Goal: Find specific page/section: Find specific page/section

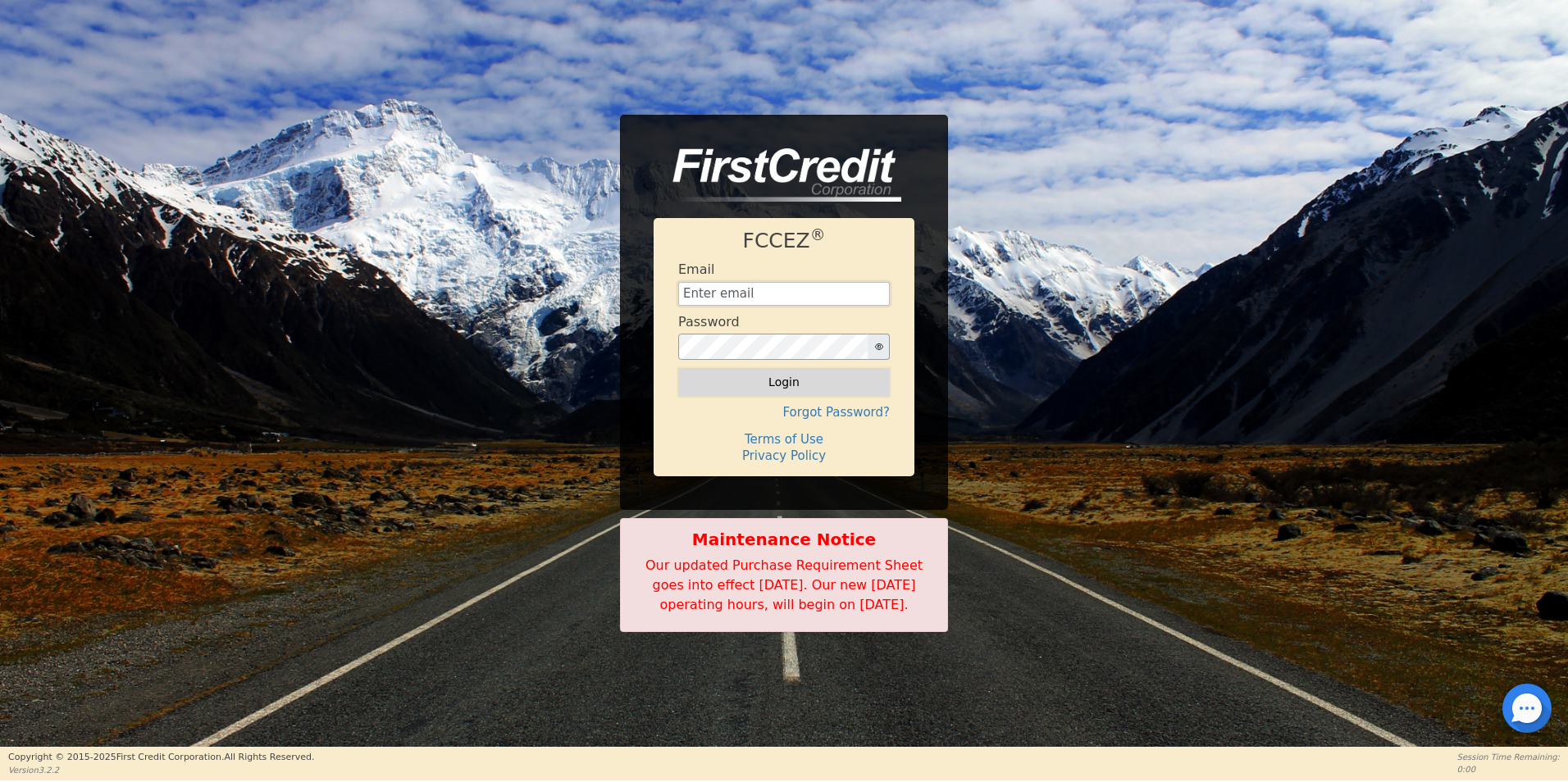
type input "[EMAIL_ADDRESS][DOMAIN_NAME]"
click at [811, 377] on button "Login" at bounding box center [784, 382] width 212 height 28
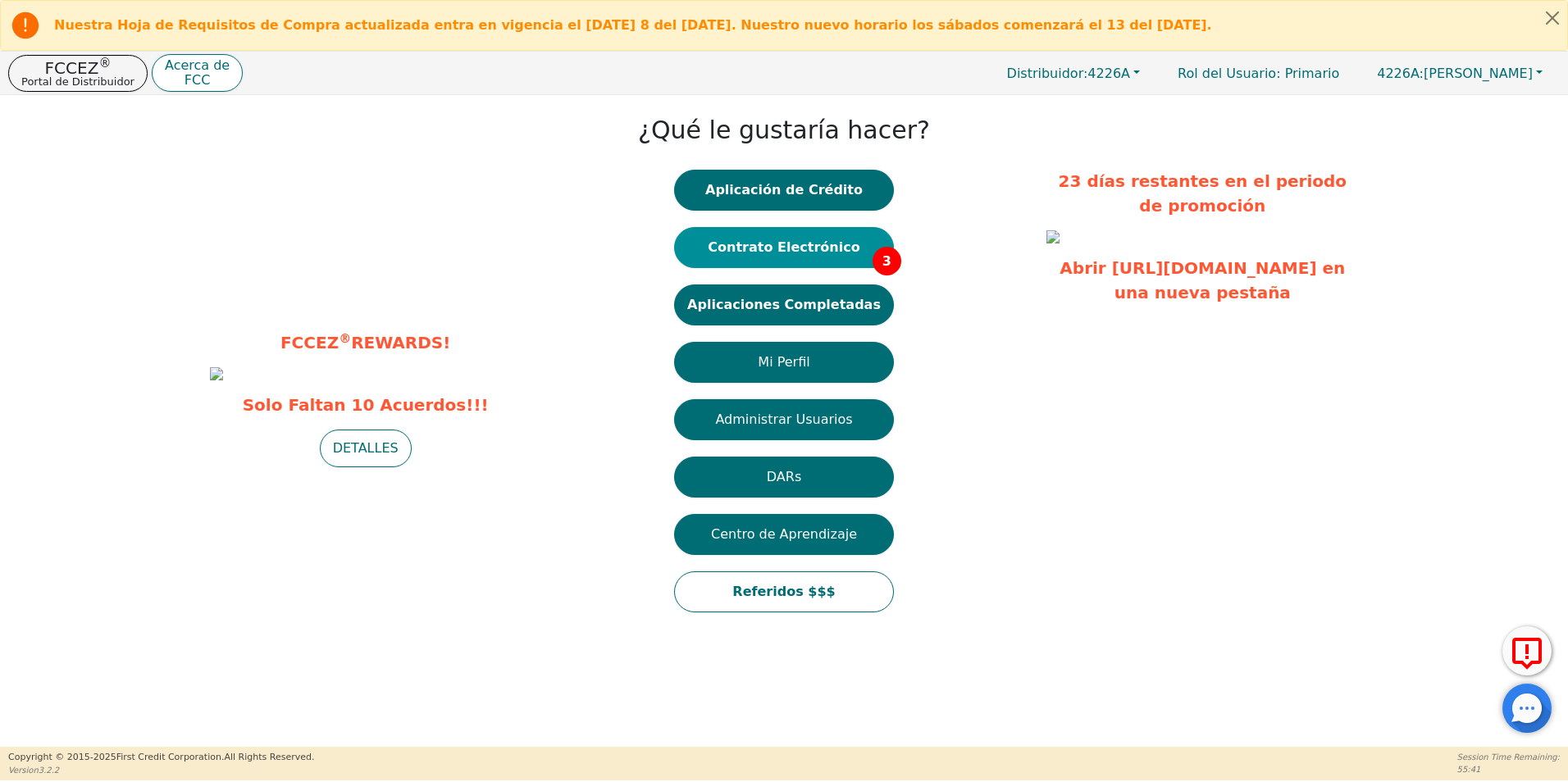
click at [812, 230] on button "Contrato Electrónico 3" at bounding box center [784, 248] width 220 height 41
click at [838, 247] on button "Contrato Electrónico 3" at bounding box center [784, 248] width 220 height 41
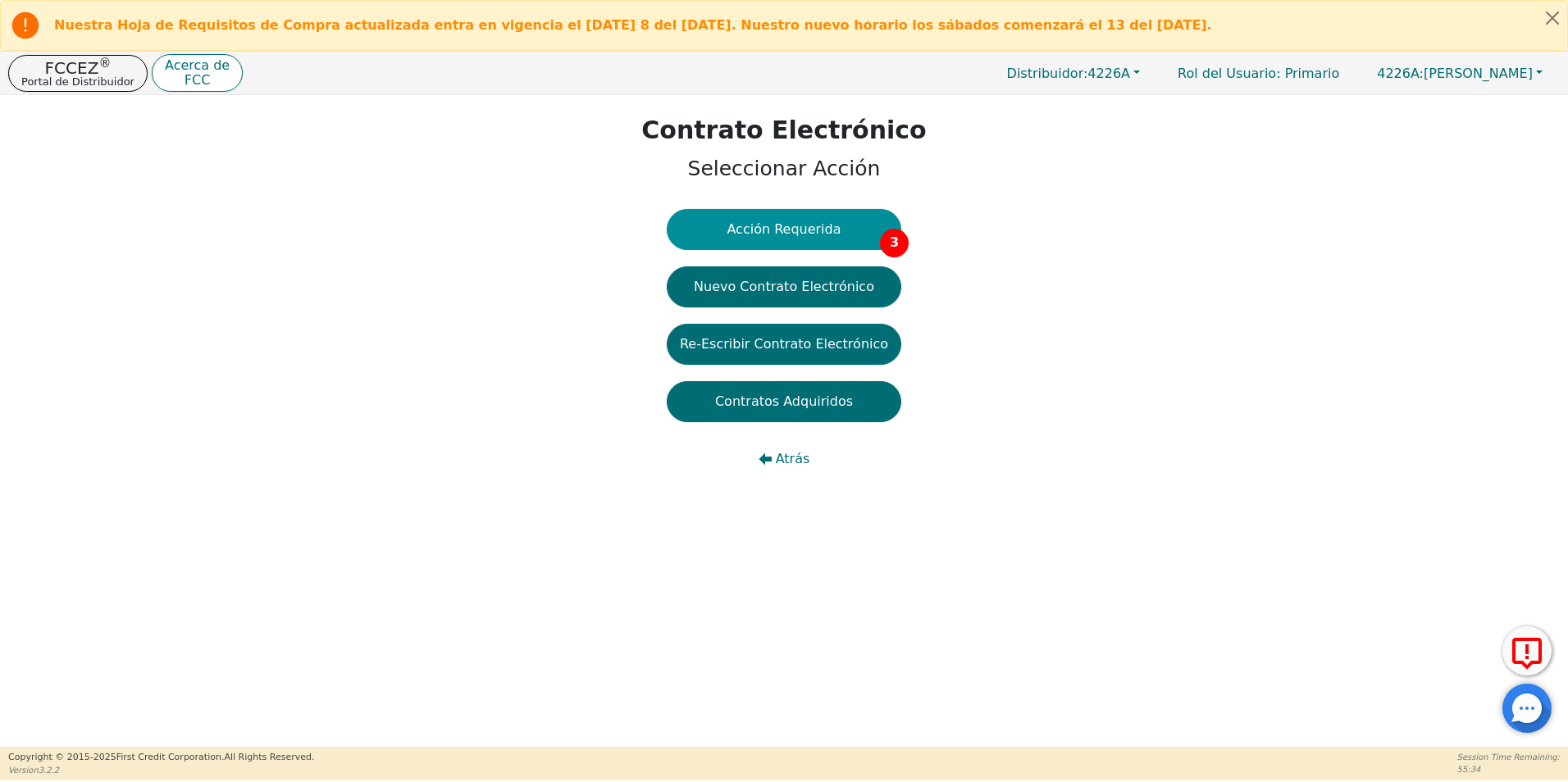
click at [838, 228] on button "Acción Requerida 3" at bounding box center [783, 229] width 234 height 41
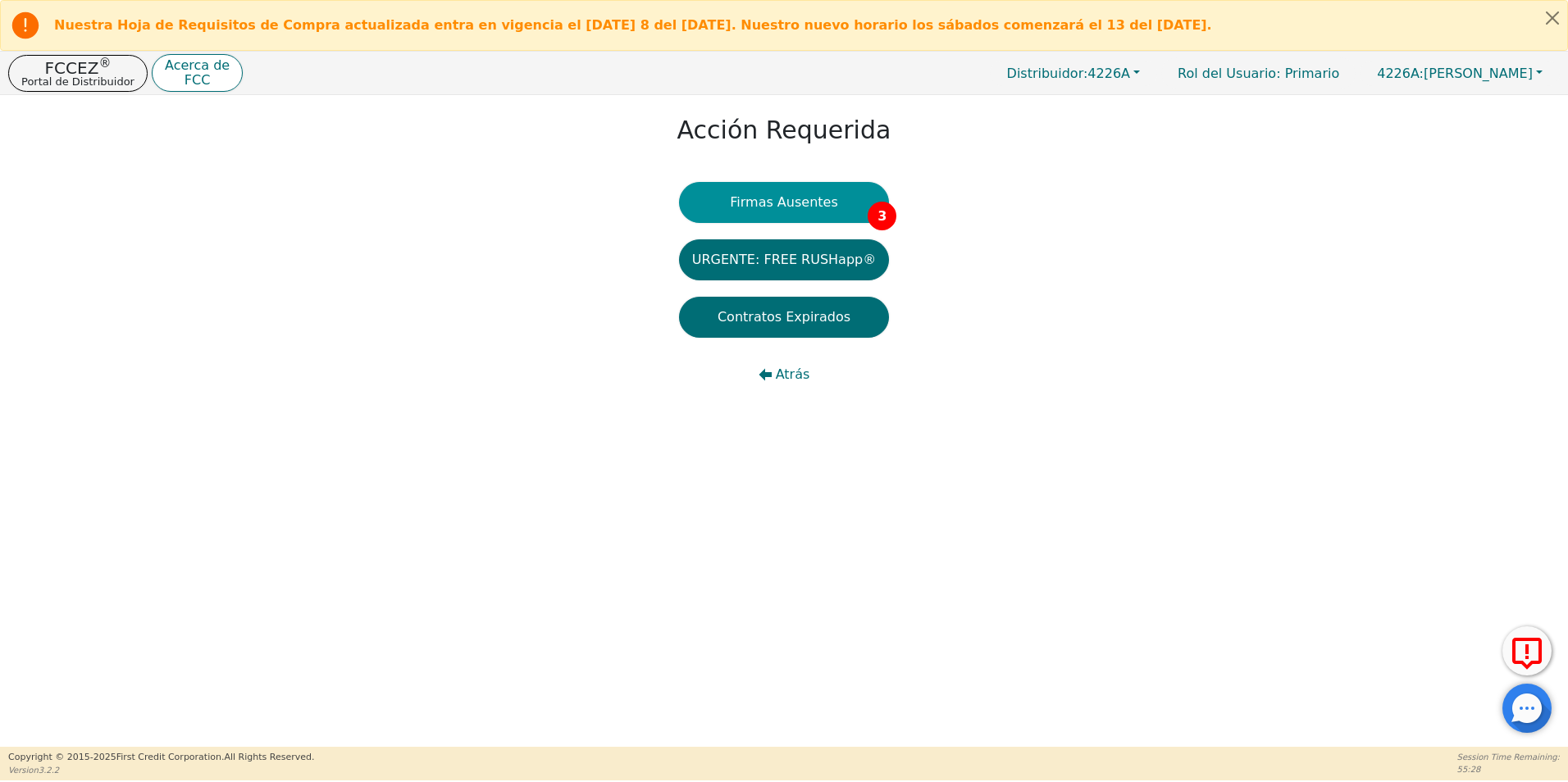
click at [847, 203] on button "Firmas Ausentes 3" at bounding box center [784, 202] width 210 height 41
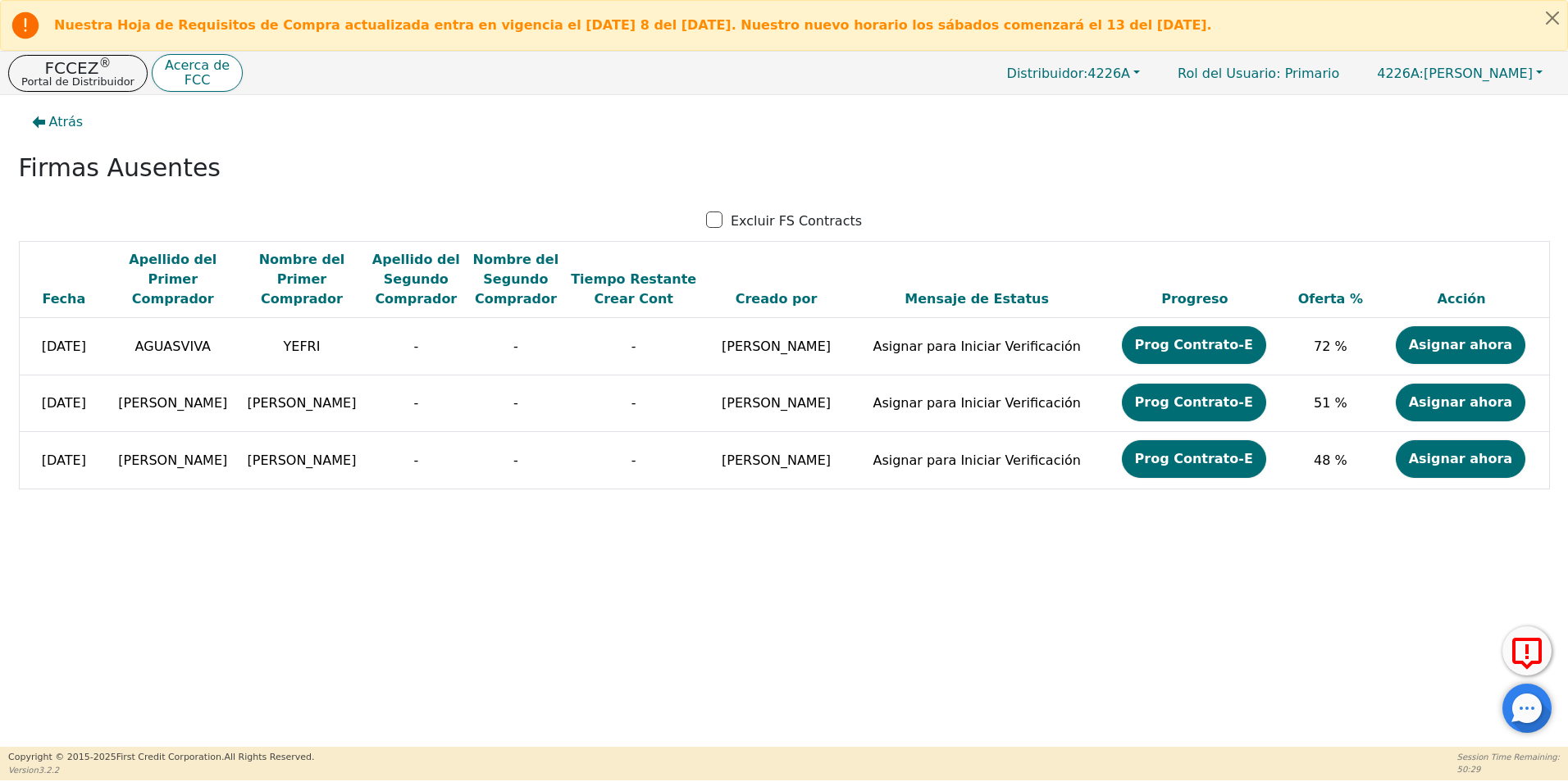
click at [917, 628] on div "Atrás Firmas Ausentes Excluir FS Contracts Fecha Apellido del Primer Comprador …" at bounding box center [784, 421] width 1568 height 652
